Goal: Information Seeking & Learning: Learn about a topic

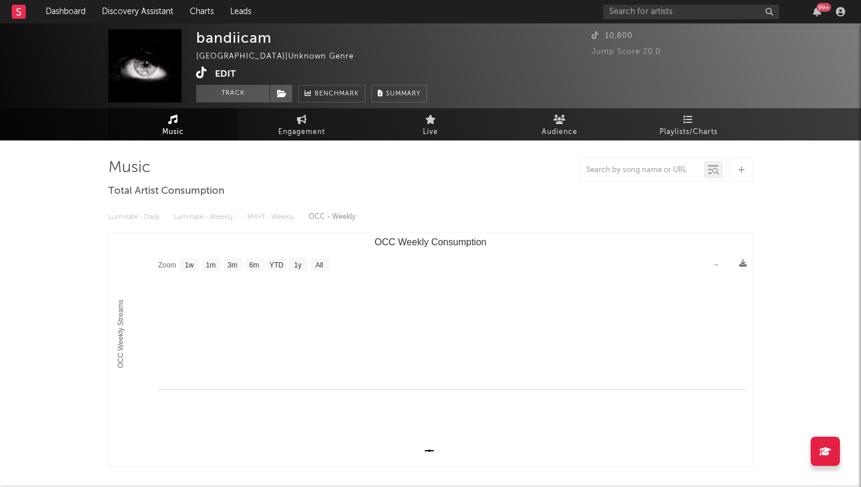
select select "1w"
click at [655, 11] on input "text" at bounding box center [691, 12] width 176 height 15
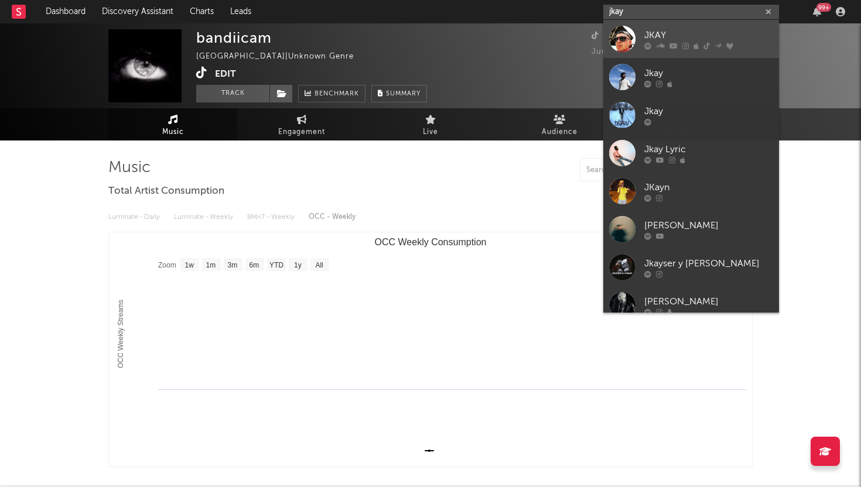
type input "jkay"
click at [626, 39] on div at bounding box center [622, 39] width 26 height 26
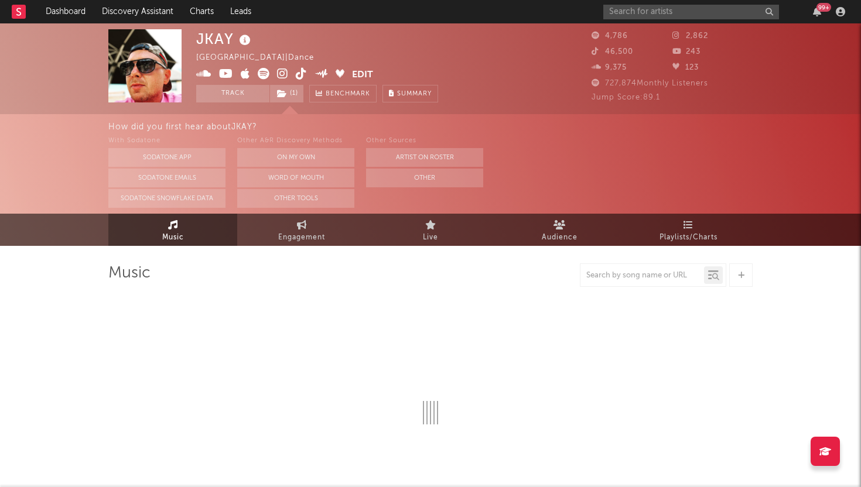
select select "6m"
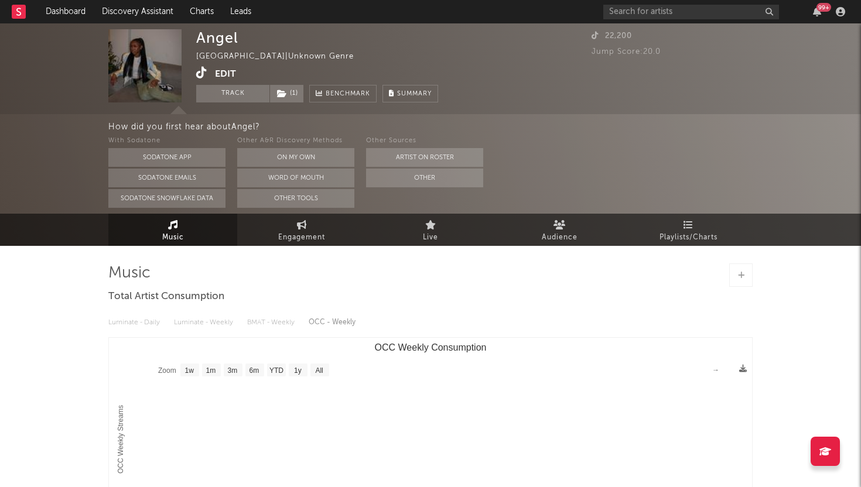
select select "1w"
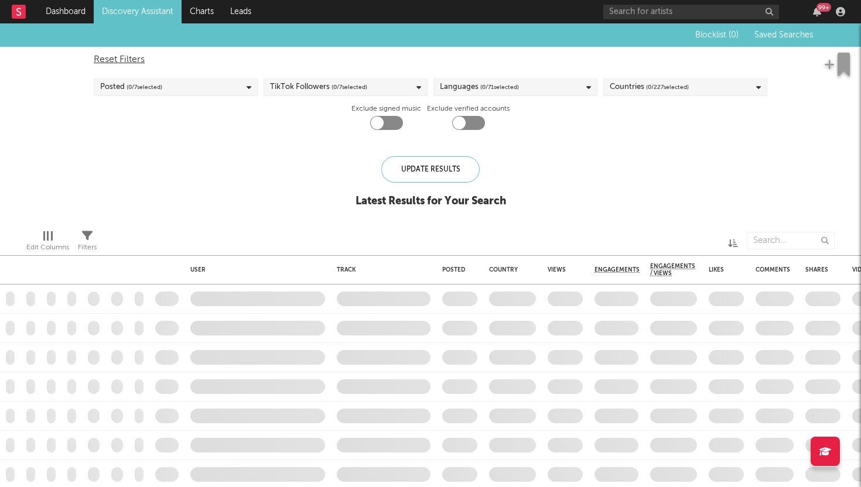
checkbox input "true"
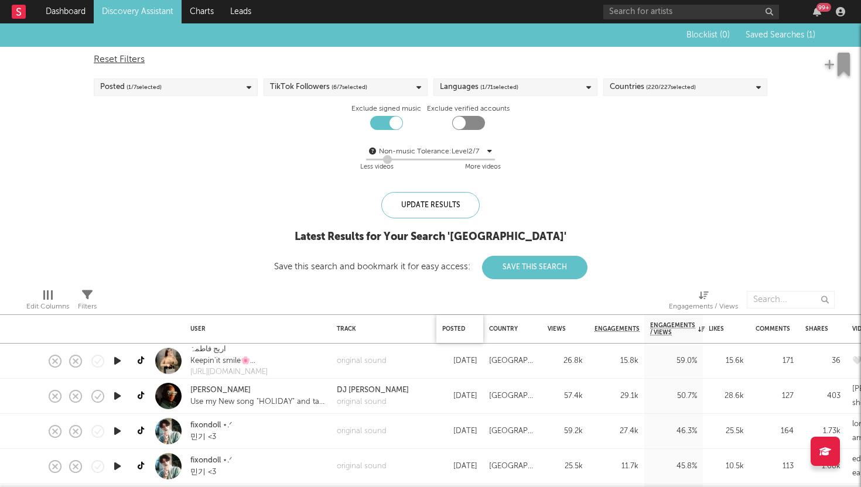
click at [453, 333] on div "Posted" at bounding box center [459, 329] width 35 height 25
click at [457, 331] on div "Posted" at bounding box center [456, 328] width 29 height 7
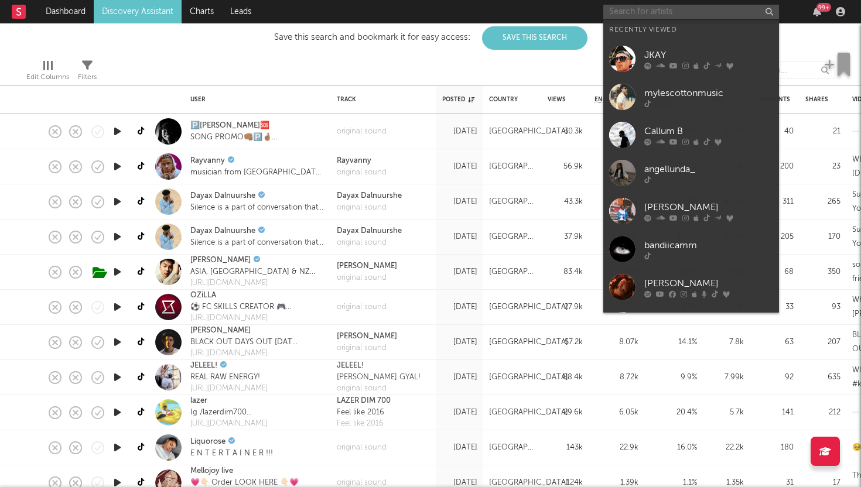
click at [646, 5] on input "text" at bounding box center [691, 12] width 176 height 15
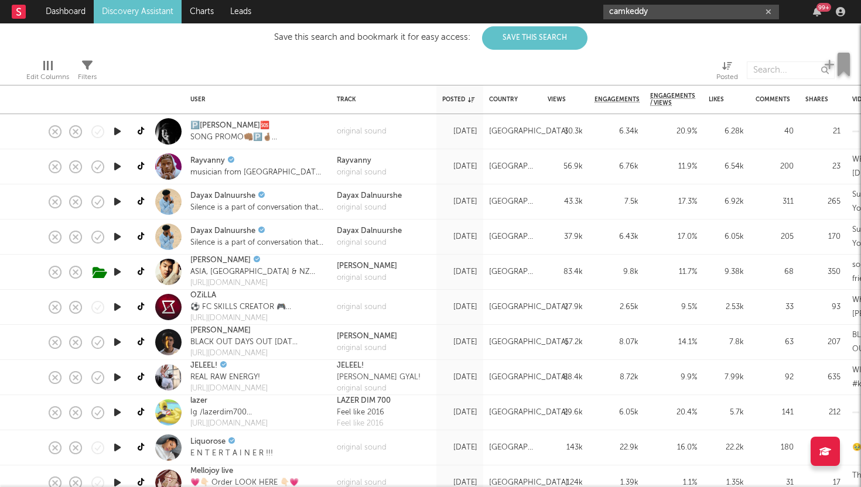
click at [671, 15] on input "camkeddy" at bounding box center [691, 12] width 176 height 15
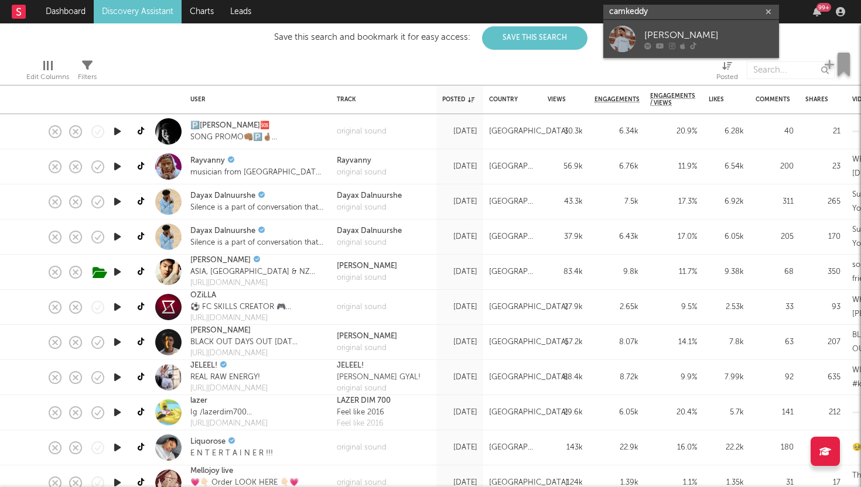
type input "camkeddy"
click at [628, 37] on div at bounding box center [622, 39] width 26 height 26
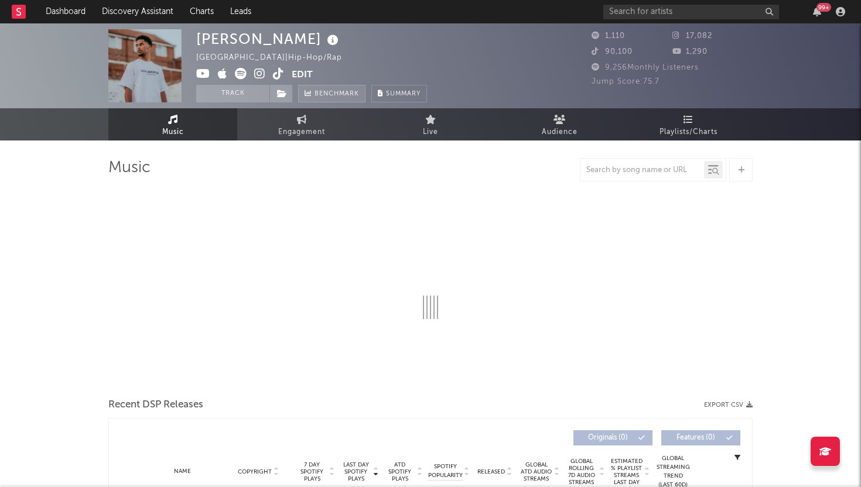
select select "1w"
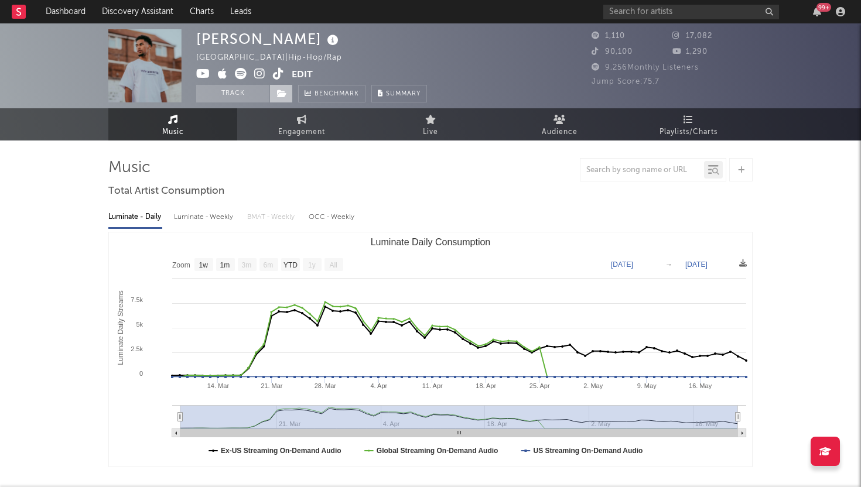
click at [278, 88] on span at bounding box center [280, 94] width 23 height 18
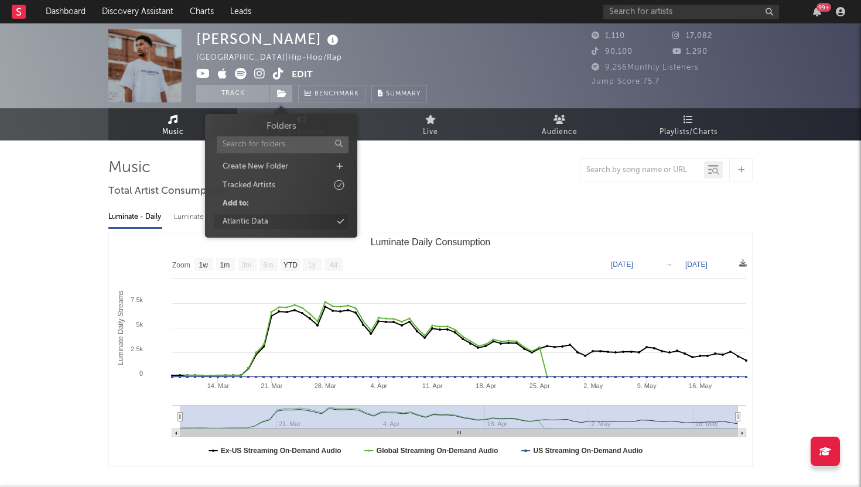
click at [268, 222] on div "Atlantic Data" at bounding box center [281, 221] width 135 height 15
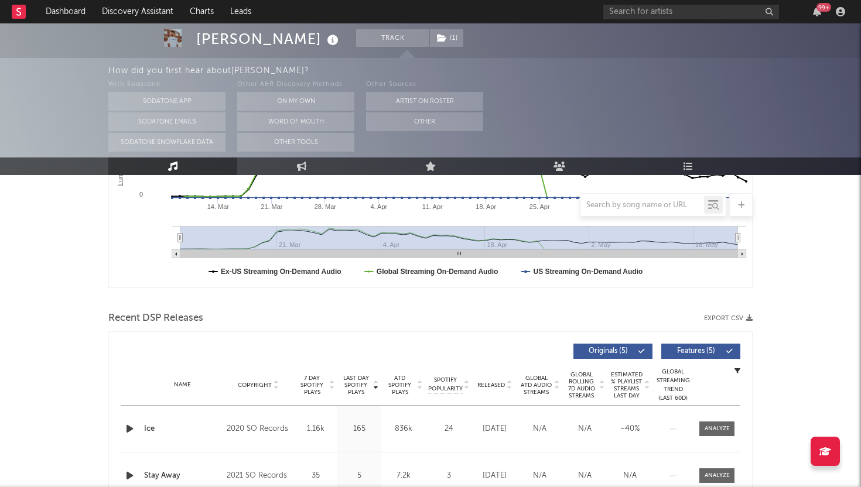
scroll to position [249, 0]
